Goal: Check status: Check status

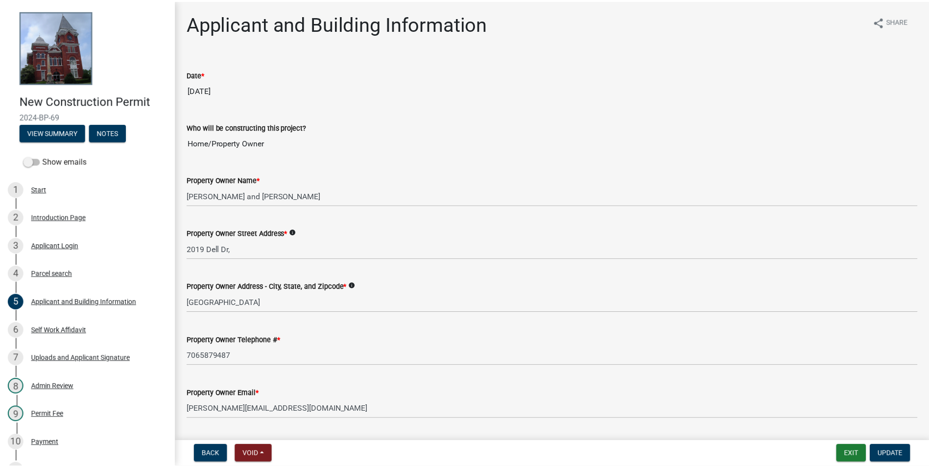
scroll to position [392, 0]
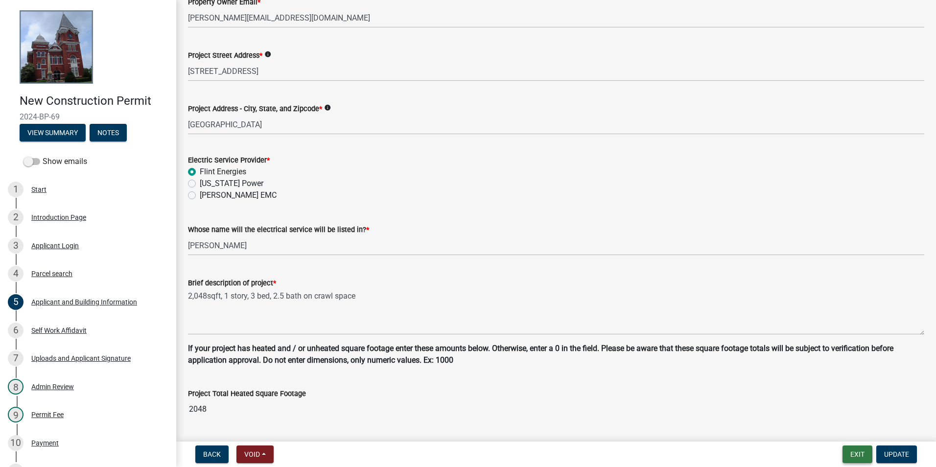
click at [851, 455] on button "Exit" at bounding box center [858, 455] width 30 height 18
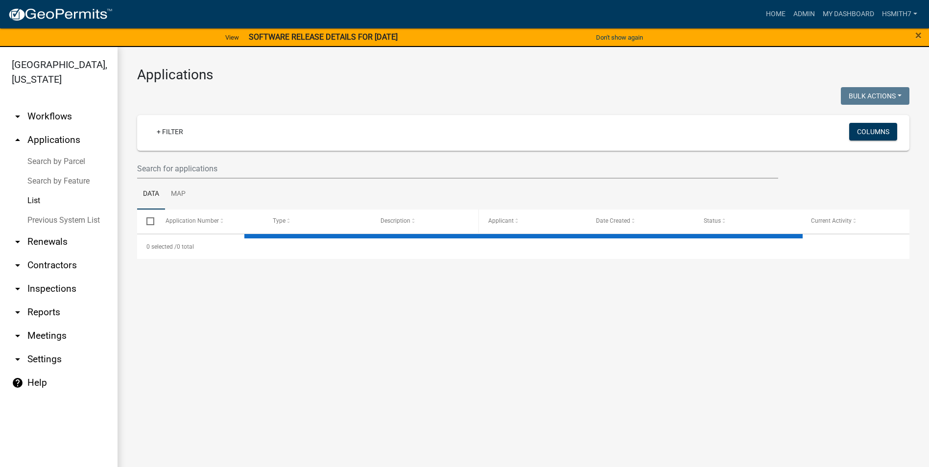
select select "3: 100"
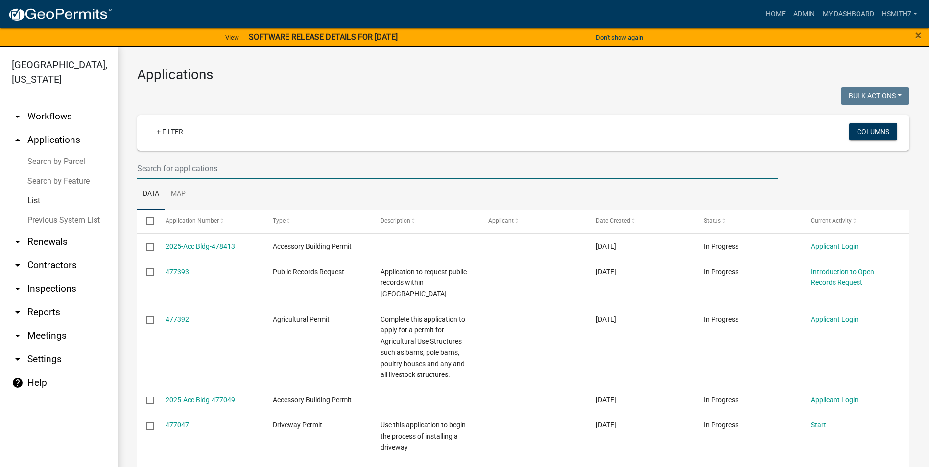
click at [275, 167] on input "text" at bounding box center [457, 169] width 641 height 20
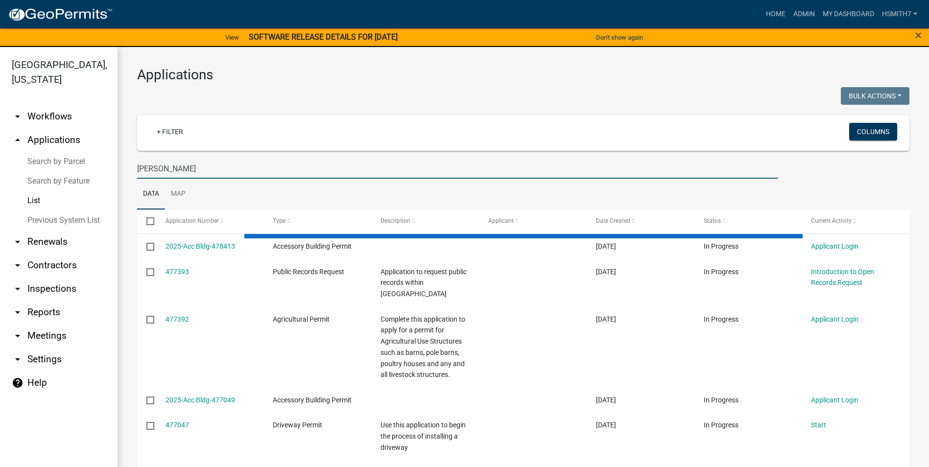
type input "[PERSON_NAME]"
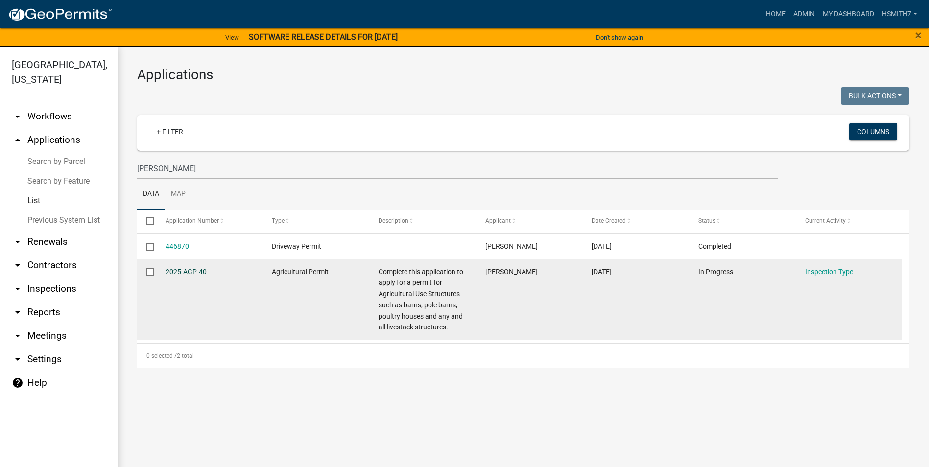
click at [200, 271] on link "2025-AGP-40" at bounding box center [186, 272] width 41 height 8
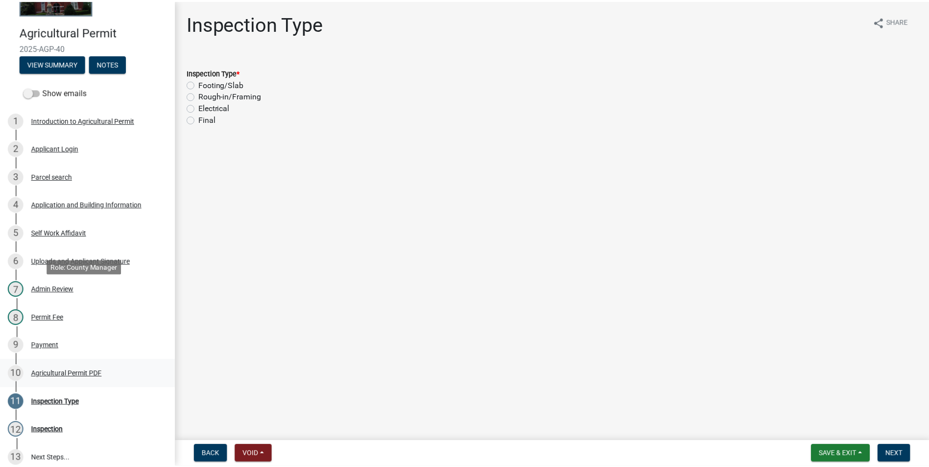
scroll to position [166, 0]
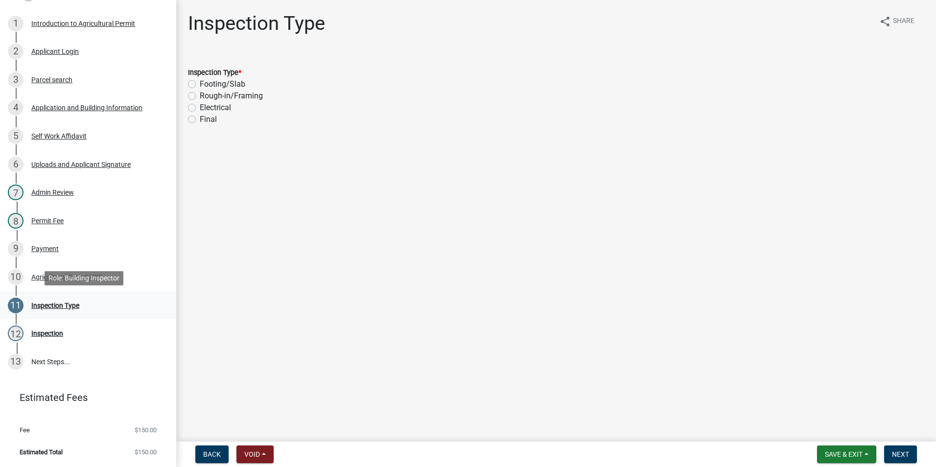
click at [101, 311] on div "11 Inspection Type" at bounding box center [84, 306] width 153 height 16
click at [66, 245] on div "9 Payment" at bounding box center [84, 249] width 153 height 16
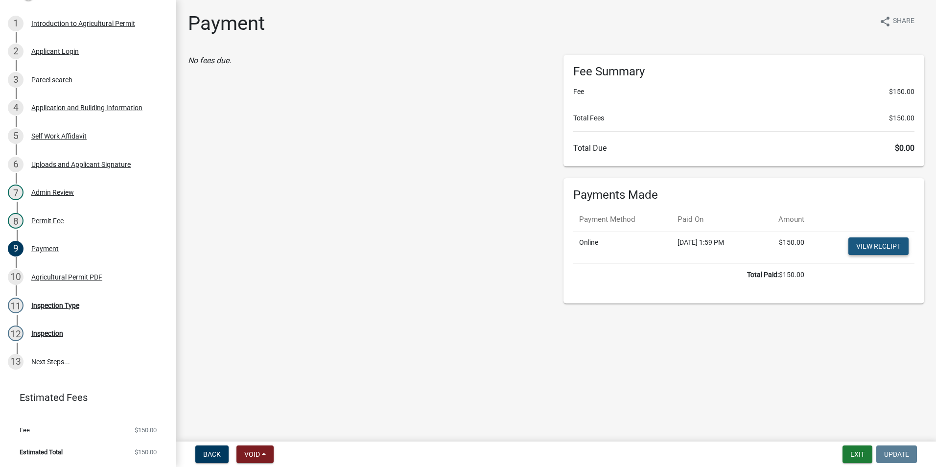
click at [861, 245] on link "View receipt" at bounding box center [879, 247] width 60 height 18
click at [862, 447] on button "Exit" at bounding box center [858, 455] width 30 height 18
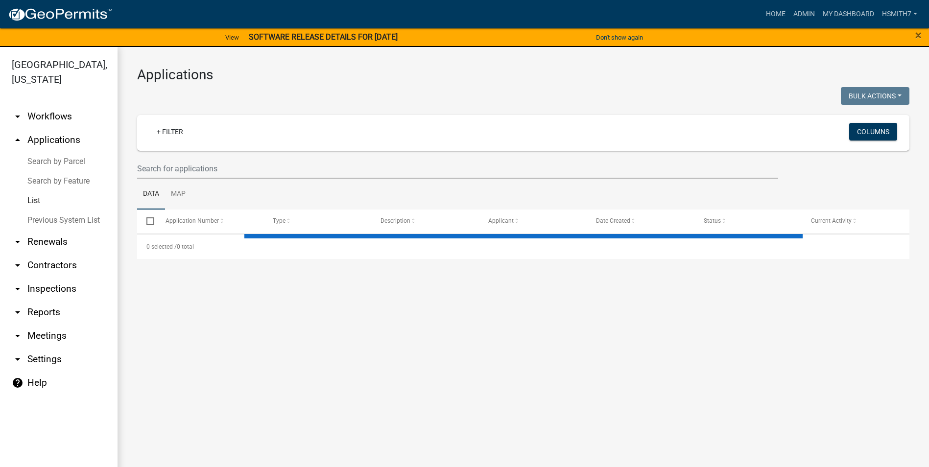
select select "3: 100"
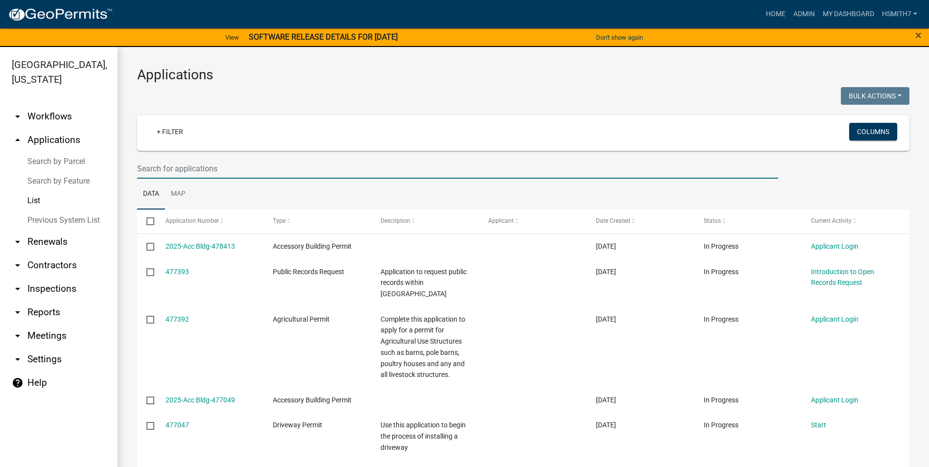
click at [236, 167] on input "text" at bounding box center [457, 169] width 641 height 20
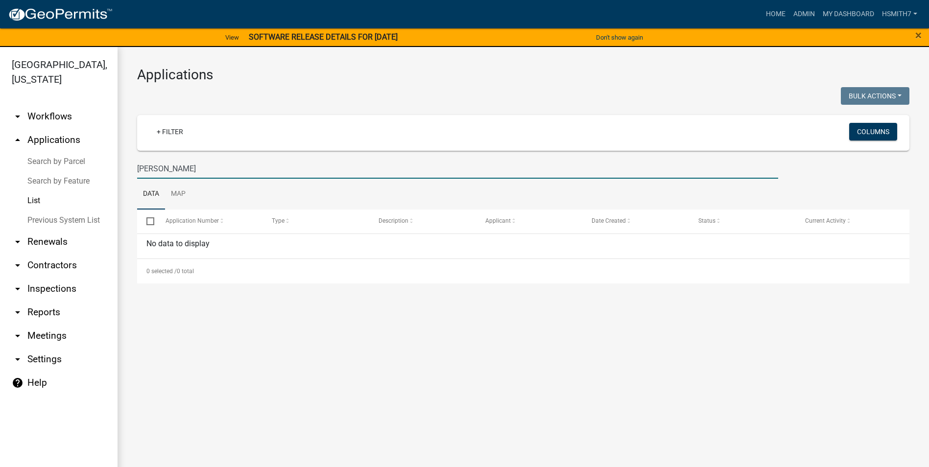
drag, startPoint x: 151, startPoint y: 161, endPoint x: 59, endPoint y: 153, distance: 92.4
click at [60, 155] on div "[GEOGRAPHIC_DATA], [US_STATE] arrow_drop_down Workflows List arrow_drop_up Appl…" at bounding box center [464, 263] width 929 height 432
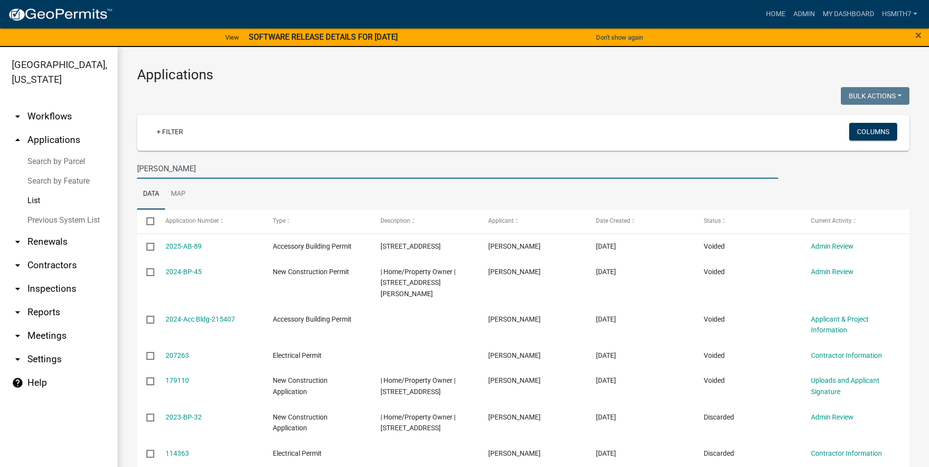
type input "[PERSON_NAME]"
